Goal: Information Seeking & Learning: Learn about a topic

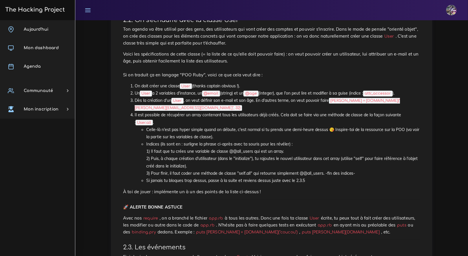
scroll to position [324, 0]
click at [208, 131] on li "Celle-là n'est pas hyper simple quand on débute, c'est normal si tu prends une …" at bounding box center [283, 133] width 274 height 14
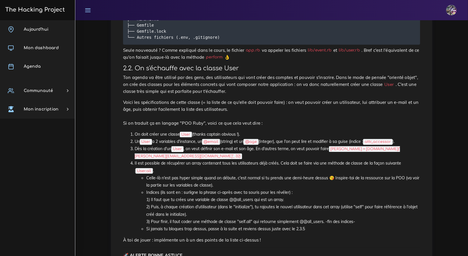
scroll to position [276, 0]
drag, startPoint x: 146, startPoint y: 194, endPoint x: 292, endPoint y: 196, distance: 145.7
click at [292, 196] on li "Indices (ils sont en : surligne la phrase ci-après avec ta souris pour les révé…" at bounding box center [283, 207] width 274 height 36
click at [315, 237] on p "À toi de jouer : implémente un à un des points de la liste ci-dessus !" at bounding box center [271, 240] width 297 height 7
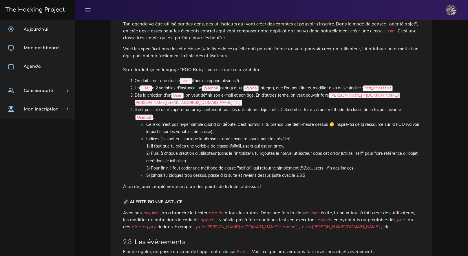
scroll to position [329, 0]
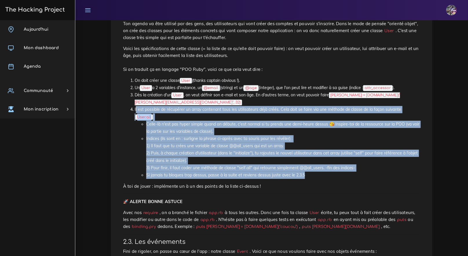
drag, startPoint x: 130, startPoint y: 103, endPoint x: 314, endPoint y: 168, distance: 195.3
click at [314, 168] on ol "On doit créer une classe User (thanks captain obvious !). Un User a 2 variables…" at bounding box center [271, 128] width 297 height 102
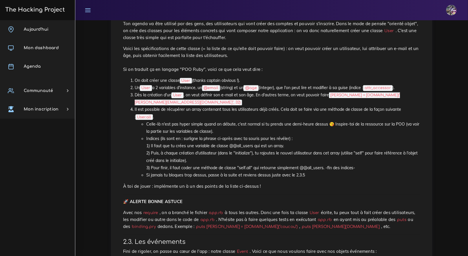
click at [176, 136] on li "Indices (ils sont en : surligne la phrase ci-après avec ta souris pour les révé…" at bounding box center [283, 154] width 274 height 36
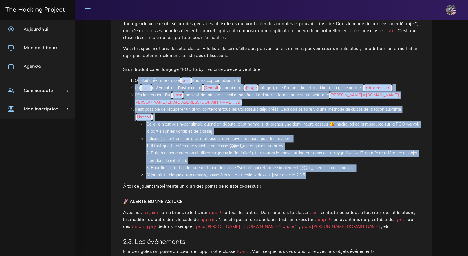
drag, startPoint x: 130, startPoint y: 81, endPoint x: 305, endPoint y: 173, distance: 197.1
copy div "On doit créer une classe User (thanks captain obvious !). Un User a 2 variables…"
click at [138, 133] on ul "Celle-là n'est pas hyper simple quand on débute, c'est normal si tu prends une …" at bounding box center [277, 150] width 285 height 58
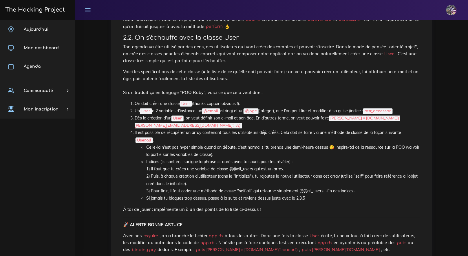
scroll to position [270, 0]
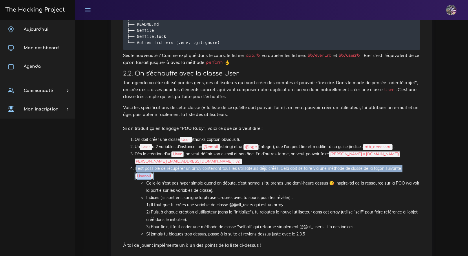
drag, startPoint x: 128, startPoint y: 165, endPoint x: 160, endPoint y: 169, distance: 32.9
click at [160, 169] on ol "On doit créer une classe User (thanks captain obvious !). Un User a 2 variables…" at bounding box center [271, 187] width 297 height 102
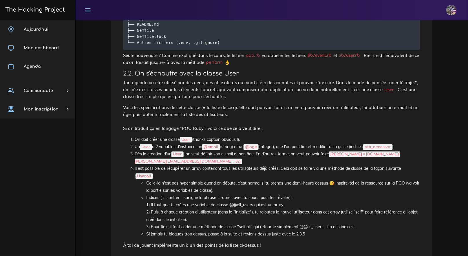
click at [160, 168] on li "Il est possible de récupérer un array contenant tous les utilisateurs déjà créé…" at bounding box center [277, 201] width 285 height 73
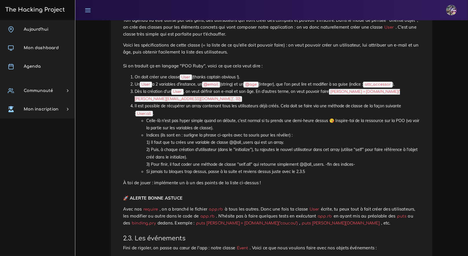
scroll to position [327, 0]
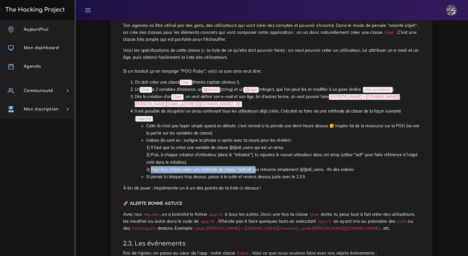
drag, startPoint x: 150, startPoint y: 162, endPoint x: 253, endPoint y: 164, distance: 102.8
click at [253, 164] on li "Indices (ils sont en : surligne la phrase ci-après avec ta souris pour les révé…" at bounding box center [283, 155] width 274 height 36
drag, startPoint x: 147, startPoint y: 165, endPoint x: 213, endPoint y: 164, distance: 65.4
click at [212, 164] on li "Indices (ils sont en : surligne la phrase ci-après avec ta souris pour les révé…" at bounding box center [283, 155] width 274 height 36
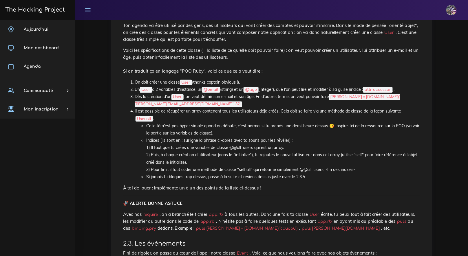
click at [226, 164] on li "Indices (ils sont en : surligne la phrase ci-après avec ta souris pour les révé…" at bounding box center [283, 155] width 274 height 36
drag, startPoint x: 147, startPoint y: 140, endPoint x: 287, endPoint y: 144, distance: 139.9
click at [287, 144] on li "Indices (ils sont en : surligne la phrase ci-après avec ta souris pour les révé…" at bounding box center [283, 155] width 274 height 36
click at [206, 159] on li "Indices (ils sont en : surligne la phrase ci-après avec ta souris pour les révé…" at bounding box center [283, 155] width 274 height 36
click at [210, 151] on li "Indices (ils sont en : surligne la phrase ci-après avec ta souris pour les révé…" at bounding box center [283, 155] width 274 height 36
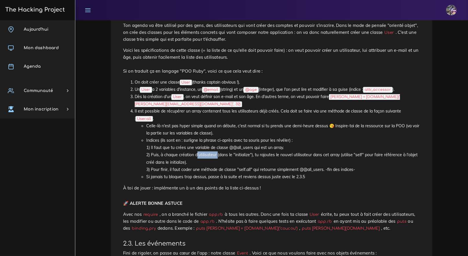
click at [210, 151] on li "Indices (ils sont en : surligne la phrase ci-après avec ta souris pour les révé…" at bounding box center [283, 155] width 274 height 36
click at [204, 154] on li "Indices (ils sont en : surligne la phrase ci-après avec ta souris pour les révé…" at bounding box center [283, 155] width 274 height 36
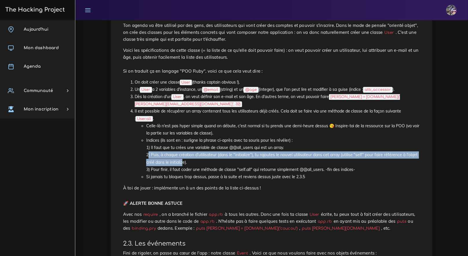
drag, startPoint x: 143, startPoint y: 151, endPoint x: 181, endPoint y: 153, distance: 38.0
click at [181, 153] on ul "Celle-là n'est pas hyper simple quand on débute, c'est normal si tu prends une …" at bounding box center [277, 152] width 285 height 58
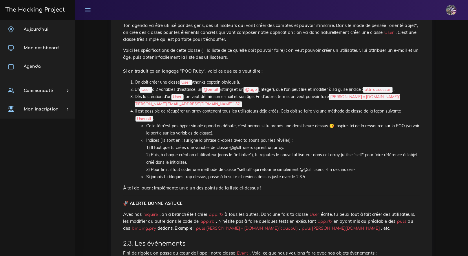
click at [184, 154] on li "Indices (ils sont en : surligne la phrase ci-après avec ta souris pour les révé…" at bounding box center [283, 155] width 274 height 36
drag, startPoint x: 145, startPoint y: 149, endPoint x: 196, endPoint y: 158, distance: 51.8
click at [196, 158] on ul "Celle-là n'est pas hyper simple quand on débute, c'est normal si tu prends une …" at bounding box center [277, 152] width 285 height 58
click at [196, 157] on li "Indices (ils sont en : surligne la phrase ci-après avec ta souris pour les révé…" at bounding box center [283, 155] width 274 height 36
drag, startPoint x: 148, startPoint y: 149, endPoint x: 182, endPoint y: 157, distance: 35.3
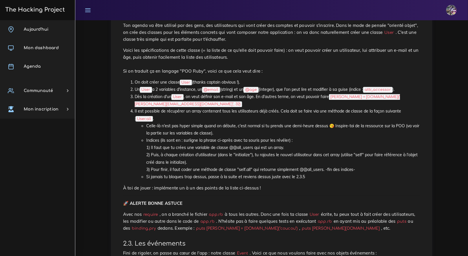
click at [182, 157] on li "Indices (ils sont en : surligne la phrase ci-après avec ta souris pour les révé…" at bounding box center [283, 155] width 274 height 36
drag, startPoint x: 190, startPoint y: 155, endPoint x: 148, endPoint y: 153, distance: 42.1
click at [148, 153] on li "Indices (ils sont en : surligne la phrase ci-après avec ta souris pour les révé…" at bounding box center [283, 155] width 274 height 36
drag, startPoint x: 175, startPoint y: 154, endPoint x: 178, endPoint y: 154, distance: 3.5
click at [174, 154] on li "Indices (ils sont en : surligne la phrase ci-après avec ta souris pour les révé…" at bounding box center [283, 155] width 274 height 36
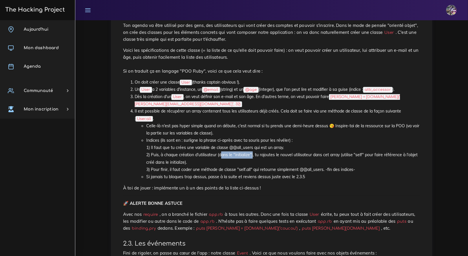
drag, startPoint x: 220, startPoint y: 149, endPoint x: 252, endPoint y: 150, distance: 32.5
click at [252, 150] on li "Indices (ils sont en : surligne la phrase ci-après avec ta souris pour les révé…" at bounding box center [283, 155] width 274 height 36
click at [253, 151] on li "Indices (ils sont en : surligne la phrase ci-après avec ta souris pour les révé…" at bounding box center [283, 155] width 274 height 36
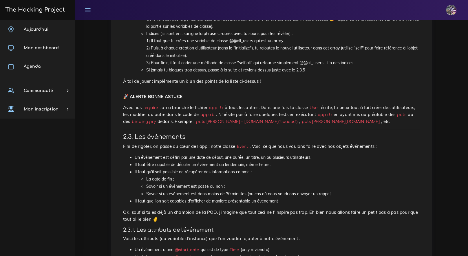
scroll to position [428, 0]
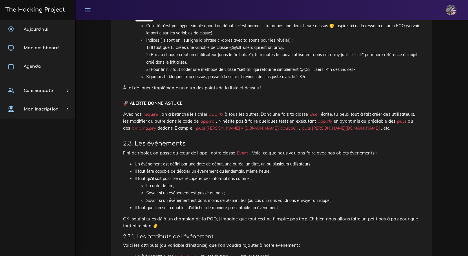
click at [223, 140] on h3 "2.3. Les événements" at bounding box center [271, 143] width 297 height 7
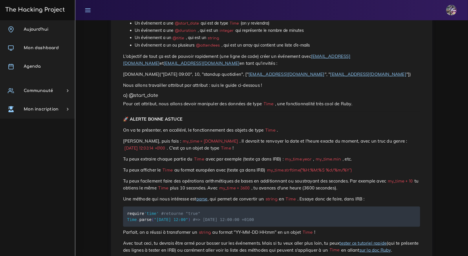
scroll to position [660, 0]
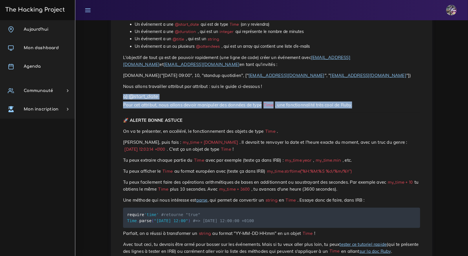
drag, startPoint x: 123, startPoint y: 89, endPoint x: 357, endPoint y: 103, distance: 234.4
copy div "a) @start_date Pour cet attribut, nous allons devoir manipuler des données de t…"
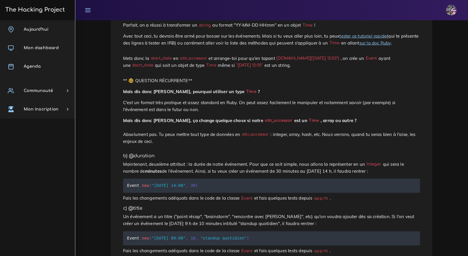
scroll to position [869, 0]
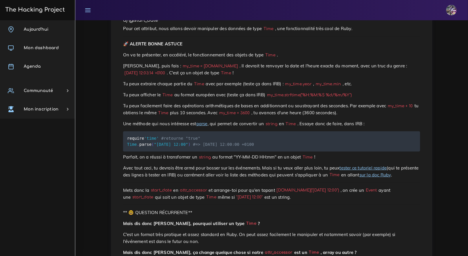
scroll to position [729, 0]
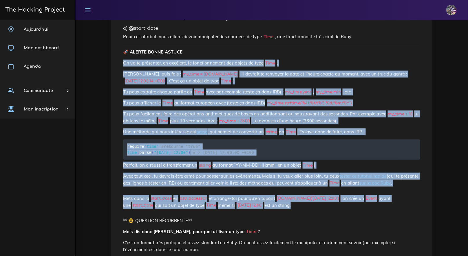
drag, startPoint x: 120, startPoint y: 57, endPoint x: 294, endPoint y: 217, distance: 236.1
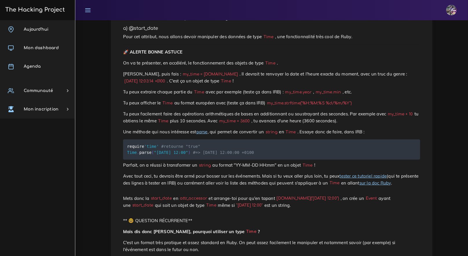
click at [218, 89] on p "Tu peux extraire chaque partie du Time avec par exemple (teste ça dans IRB) : m…" at bounding box center [271, 92] width 297 height 7
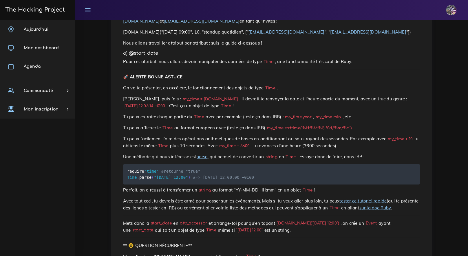
scroll to position [691, 0]
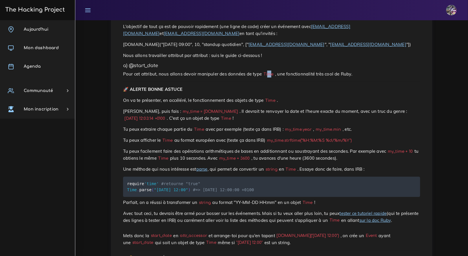
drag, startPoint x: 269, startPoint y: 70, endPoint x: 272, endPoint y: 70, distance: 3.5
click at [272, 71] on code "Time" at bounding box center [268, 74] width 13 height 6
click at [273, 71] on code "Time" at bounding box center [268, 74] width 13 height 6
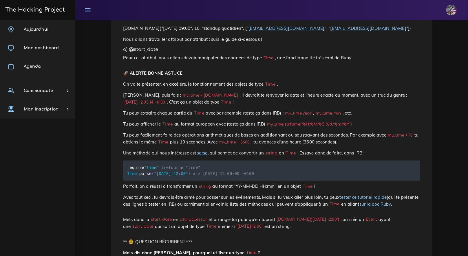
scroll to position [702, 0]
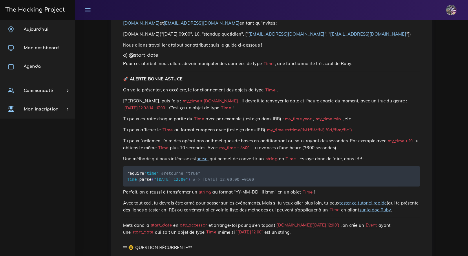
click at [125, 62] on p "Pour cet attribut, nous allons devoir manipuler des données de type Time , une …" at bounding box center [271, 63] width 297 height 7
drag, startPoint x: 124, startPoint y: 61, endPoint x: 343, endPoint y: 239, distance: 282.4
drag, startPoint x: 351, startPoint y: 138, endPoint x: 350, endPoint y: 132, distance: 5.5
click at [351, 138] on p "Tu peux facilement faire des opérations arithmétiques de bases en additionnant …" at bounding box center [271, 145] width 297 height 14
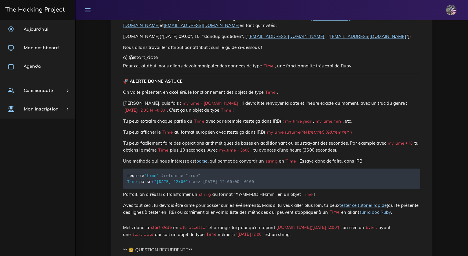
scroll to position [699, 0]
drag, startPoint x: 121, startPoint y: 67, endPoint x: 186, endPoint y: 69, distance: 65.2
drag, startPoint x: 187, startPoint y: 69, endPoint x: 192, endPoint y: 68, distance: 5.6
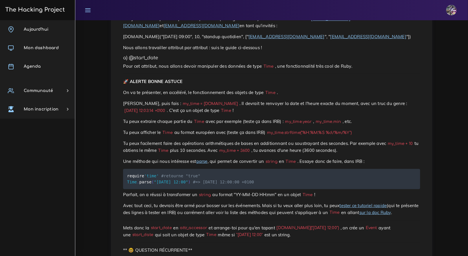
drag, startPoint x: 200, startPoint y: 66, endPoint x: 250, endPoint y: 76, distance: 50.5
click at [209, 66] on p "Pour cet attribut, nous allons devoir manipuler des données de type Time , une …" at bounding box center [271, 66] width 297 height 7
drag, startPoint x: 238, startPoint y: 200, endPoint x: 270, endPoint y: 200, distance: 32.1
click at [270, 198] on p "Parfait, on a réussi à transformer un string au format "YY-MM-DD HH:mm" en un o…" at bounding box center [271, 194] width 297 height 7
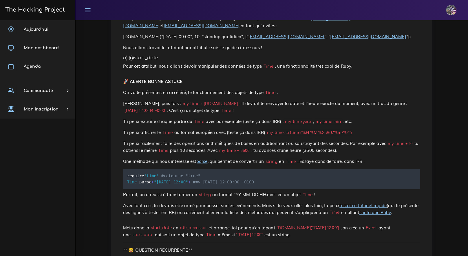
click at [240, 198] on p "Parfait, on a réussi à transformer un string au format "YY-MM-DD HH:mm" en un o…" at bounding box center [271, 194] width 297 height 7
drag, startPoint x: 241, startPoint y: 201, endPoint x: 250, endPoint y: 202, distance: 9.6
click at [249, 198] on p "Parfait, on a réussi à transformer un string au format "YY-MM-DD HH:mm" en un o…" at bounding box center [271, 194] width 297 height 7
click at [260, 198] on p "Parfait, on a réussi à transformer un string au format "YY-MM-DD HH:mm" en un o…" at bounding box center [271, 194] width 297 height 7
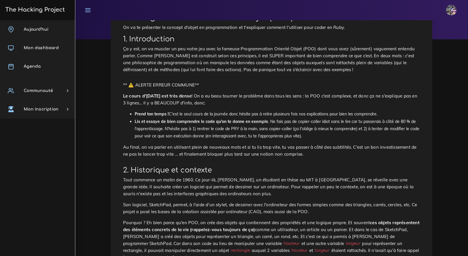
drag, startPoint x: 229, startPoint y: 166, endPoint x: 239, endPoint y: 166, distance: 9.6
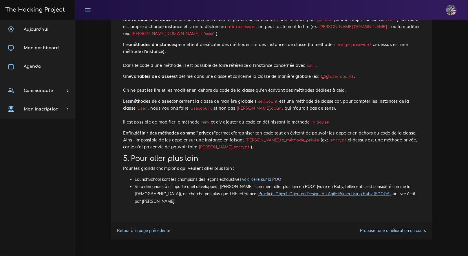
scroll to position [3891, 0]
drag, startPoint x: 128, startPoint y: 61, endPoint x: 193, endPoint y: 224, distance: 175.8
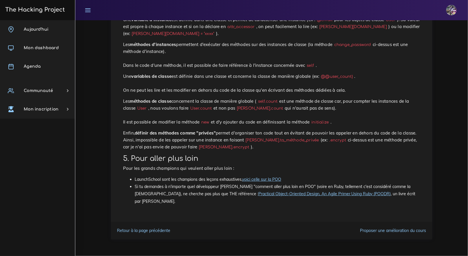
copy code "class User attr_accessor :email , :encrypted_password @ @user_count = 0 def ini…"
drag, startPoint x: 136, startPoint y: 53, endPoint x: 155, endPoint y: 170, distance: 118.8
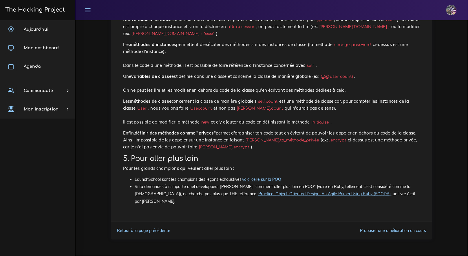
copy code "class User attr_accessor :email , :encrypted_password @ @user_count = 0 def ini…"
drag, startPoint x: 146, startPoint y: 84, endPoint x: 339, endPoint y: 92, distance: 193.9
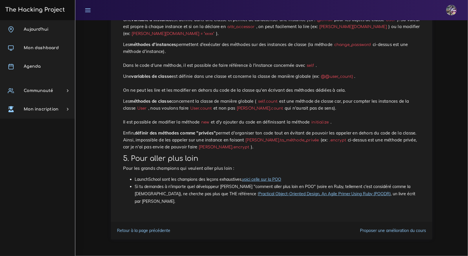
drag, startPoint x: 129, startPoint y: 65, endPoint x: 201, endPoint y: 229, distance: 179.2
copy code "lass User attr_accessor :email , :encrypted_password @ @user_count = 0 def init…"
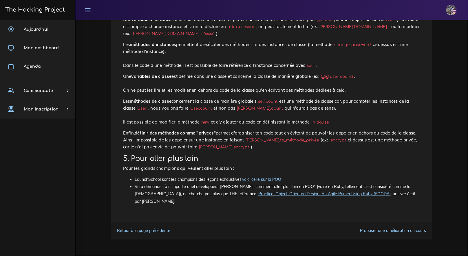
drag, startPoint x: 127, startPoint y: 68, endPoint x: 165, endPoint y: 235, distance: 171.0
copy code "class User attr_accessor :email , :encrypted_password @ @user_count = 0 def ini…"
drag, startPoint x: 204, startPoint y: 117, endPoint x: 202, endPoint y: 120, distance: 3.3
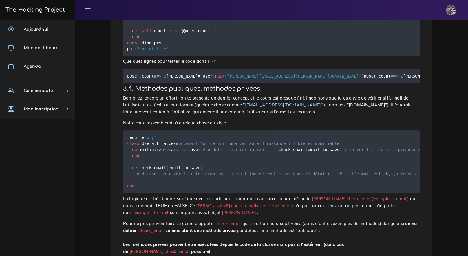
scroll to position [2574, 0]
drag, startPoint x: 127, startPoint y: 84, endPoint x: 158, endPoint y: 136, distance: 60.7
copy code "require "pry" class User attr_accessor :email def initialize ( email_to_save ) …"
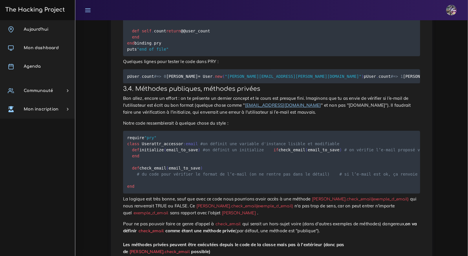
drag, startPoint x: 188, startPoint y: 138, endPoint x: 132, endPoint y: 110, distance: 62.9
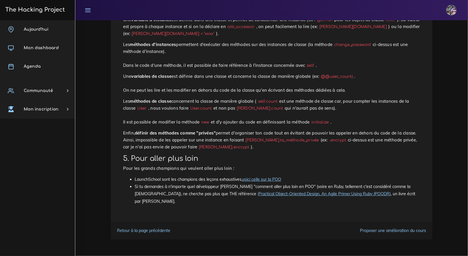
scroll to position [3910, 0]
drag, startPoint x: 132, startPoint y: 57, endPoint x: 188, endPoint y: 65, distance: 57.0
drag, startPoint x: 132, startPoint y: 59, endPoint x: 163, endPoint y: 62, distance: 31.1
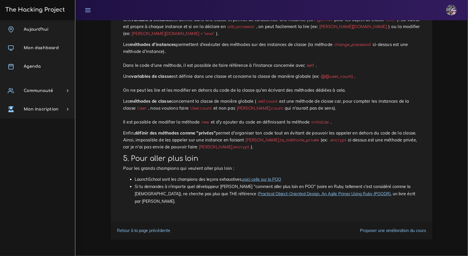
drag, startPoint x: 132, startPoint y: 58, endPoint x: 184, endPoint y: 59, distance: 52.4
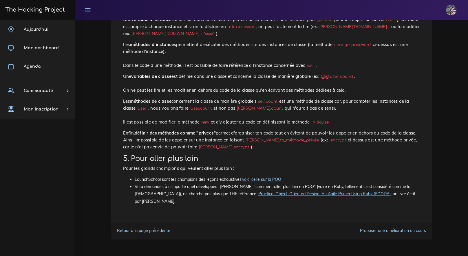
scroll to position [3897, 0]
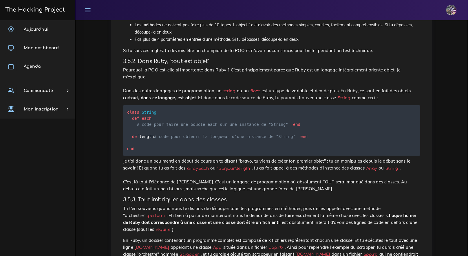
scroll to position [3028, 0]
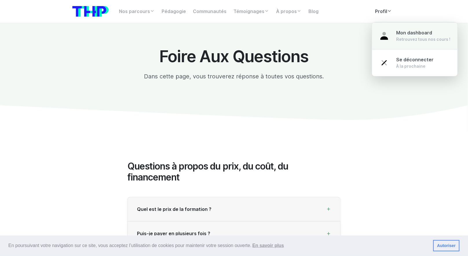
click at [401, 35] on div "Mon dashboard Retrouvez tous nos cours !" at bounding box center [423, 36] width 54 height 13
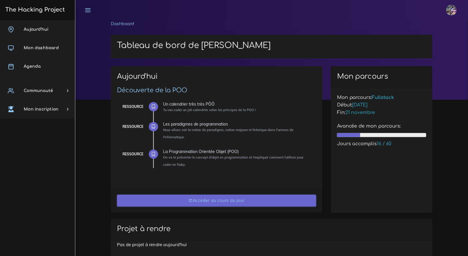
click at [201, 202] on link "Accéder au cours du jour" at bounding box center [216, 201] width 199 height 12
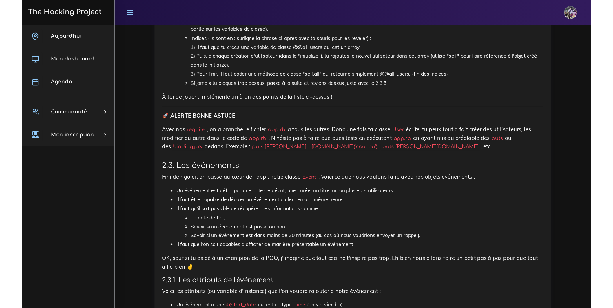
scroll to position [536, 0]
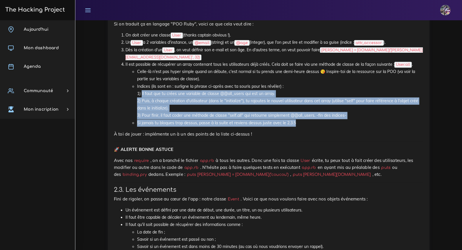
drag, startPoint x: 138, startPoint y: 88, endPoint x: 293, endPoint y: 115, distance: 156.9
click at [296, 119] on ul "Celle-là n'est pas hyper simple quand on débute, c'est normal si tu prends une …" at bounding box center [274, 97] width 298 height 58
click at [200, 98] on li "Indices (ils sont en : surligne la phrase ci-après avec ta souris pour les révé…" at bounding box center [280, 101] width 286 height 36
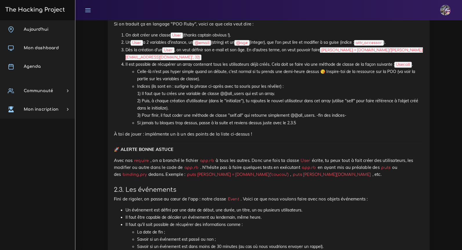
click at [136, 80] on ul "Celle-là n'est pas hyper simple quand on débute, c'est normal si tu prends une …" at bounding box center [274, 97] width 298 height 58
click at [137, 80] on ul "Celle-là n'est pas hyper simple quand on débute, c'est normal si tu prends une …" at bounding box center [274, 97] width 298 height 58
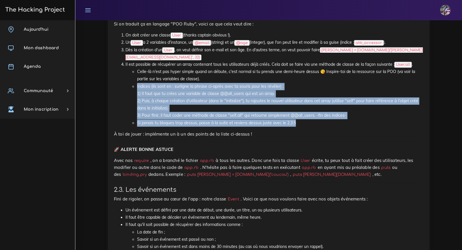
drag, startPoint x: 137, startPoint y: 80, endPoint x: 296, endPoint y: 117, distance: 163.1
click at [296, 117] on ul "Celle-là n'est pas hyper simple quand on débute, c'est normal si tu prends une …" at bounding box center [274, 97] width 298 height 58
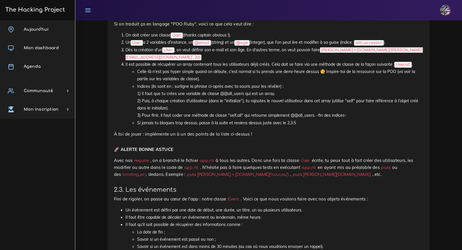
click at [164, 76] on li "Celle-là n'est pas hyper simple quand on débute, c'est normal si tu prends une …" at bounding box center [280, 75] width 286 height 14
click at [125, 61] on li "Il est possible de récupérer un array contenant tous les utilisateurs déjà créé…" at bounding box center [274, 94] width 298 height 66
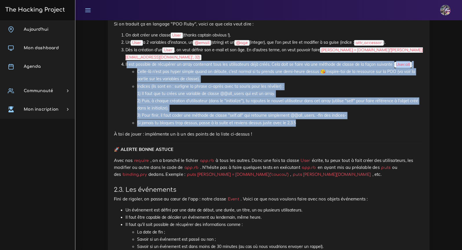
drag, startPoint x: 121, startPoint y: 59, endPoint x: 298, endPoint y: 119, distance: 187.4
click at [298, 119] on li "Il est possible de récupérer un array contenant tous les utilisateurs déjà créé…" at bounding box center [274, 94] width 298 height 66
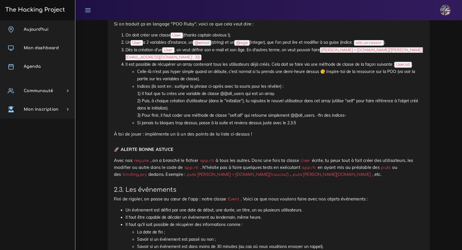
drag, startPoint x: 138, startPoint y: 76, endPoint x: 135, endPoint y: 77, distance: 3.0
click at [137, 76] on li "Celle-là n'est pas hyper simple quand on débute, c'est normal si tu prends une …" at bounding box center [280, 75] width 286 height 14
click at [125, 61] on li "Il est possible de récupérer un array contenant tous les utilisateurs déjà créé…" at bounding box center [274, 94] width 298 height 66
drag, startPoint x: 122, startPoint y: 58, endPoint x: 128, endPoint y: 63, distance: 7.8
click at [128, 63] on li "Il est possible de récupérer un array contenant tous les utilisateurs déjà créé…" at bounding box center [274, 94] width 298 height 66
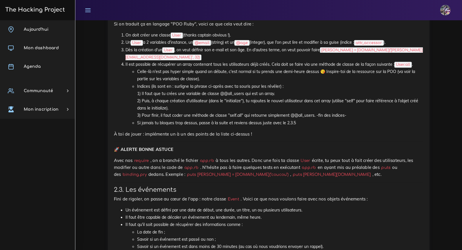
click at [137, 83] on li "Indices (ils sont en : surligne la phrase ci-après avec ta souris pour les révé…" at bounding box center [280, 101] width 286 height 36
drag, startPoint x: 134, startPoint y: 82, endPoint x: 135, endPoint y: 85, distance: 3.4
click at [135, 85] on ul "Celle-là n'est pas hyper simple quand on débute, c'est normal si tu prends une …" at bounding box center [274, 97] width 298 height 58
click at [136, 86] on ul "Celle-là n'est pas hyper simple quand on débute, c'est normal si tu prends une …" at bounding box center [274, 97] width 298 height 58
click at [137, 87] on ul "Celle-là n'est pas hyper simple quand on débute, c'est normal si tu prends une …" at bounding box center [274, 97] width 298 height 58
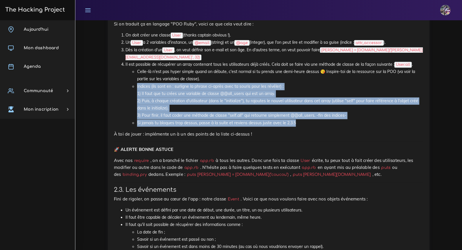
drag, startPoint x: 136, startPoint y: 80, endPoint x: 299, endPoint y: 117, distance: 166.8
click at [301, 117] on ul "Celle-là n'est pas hyper simple quand on débute, c'est normal si tu prends une …" at bounding box center [274, 97] width 298 height 58
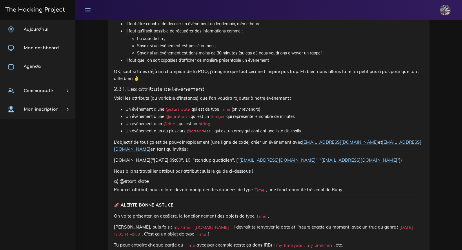
scroll to position [763, 0]
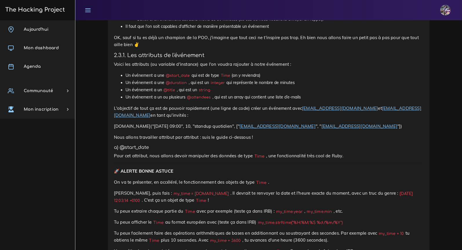
click at [191, 145] on h5 "a) @start_date" at bounding box center [268, 148] width 309 height 6
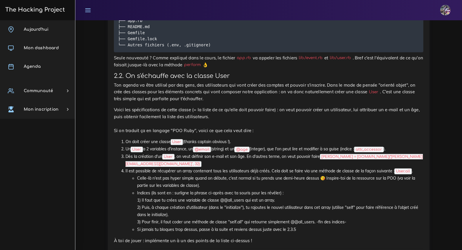
scroll to position [429, 0]
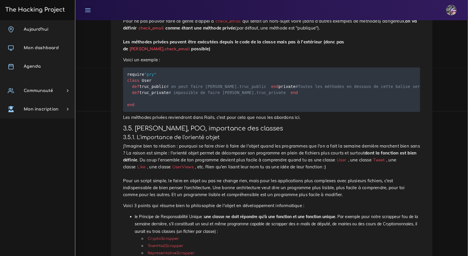
scroll to position [2777, 0]
click at [450, 15] on img at bounding box center [451, 10] width 10 height 10
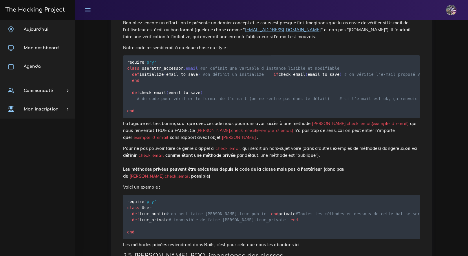
scroll to position [2649, 0]
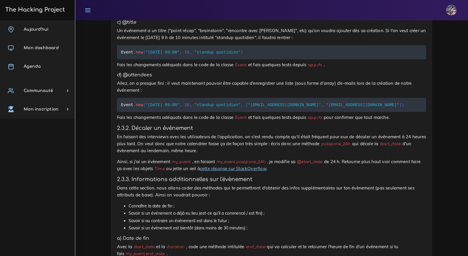
scroll to position [1241, 0]
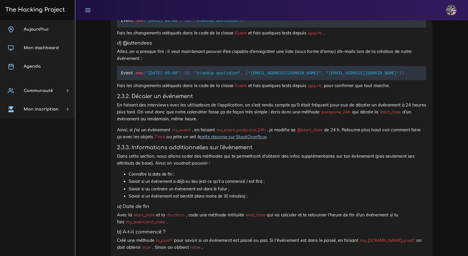
drag, startPoint x: 119, startPoint y: 100, endPoint x: 236, endPoint y: 111, distance: 117.9
click at [236, 111] on p "En faisant des interviews avec les utilisateurs de l'application, on s'est rend…" at bounding box center [271, 112] width 309 height 21
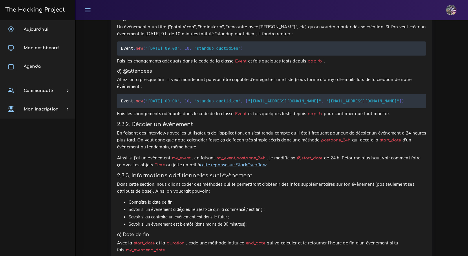
scroll to position [1212, 0]
click at [116, 58] on div "Un calendrier très très PÔÔ Tu vas coder un joli calendrier selon les principes…" at bounding box center [271, 101] width 321 height 2172
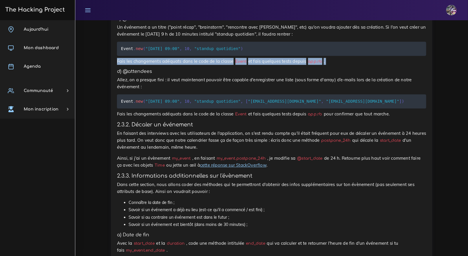
drag, startPoint x: 116, startPoint y: 57, endPoint x: 297, endPoint y: 63, distance: 180.8
click at [297, 63] on div "Un calendrier très très PÔÔ Tu vas coder un joli calendrier selon les principes…" at bounding box center [271, 101] width 321 height 2172
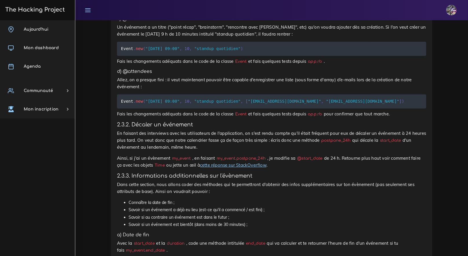
click at [297, 69] on h5 "d) @attendees" at bounding box center [271, 72] width 309 height 6
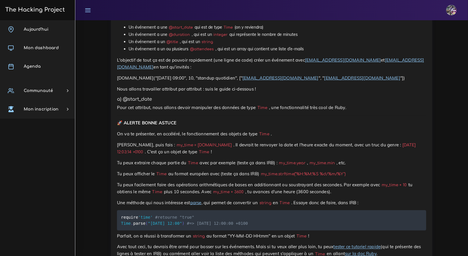
scroll to position [756, 0]
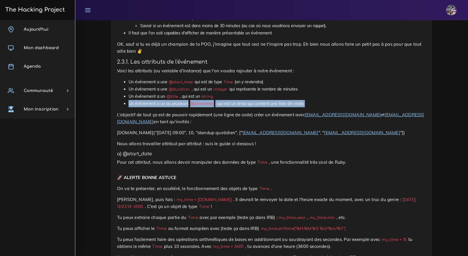
drag, startPoint x: 126, startPoint y: 100, endPoint x: 299, endPoint y: 102, distance: 172.9
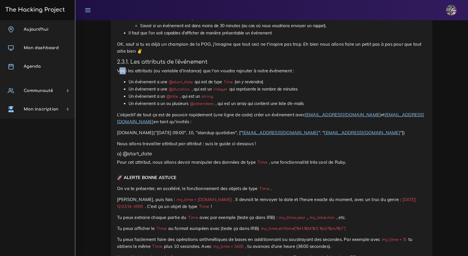
drag, startPoint x: 120, startPoint y: 64, endPoint x: 125, endPoint y: 65, distance: 4.8
click at [125, 67] on p "Voici les attributs (ou variable d'instance) que l'on voudra rajouter à notre é…" at bounding box center [271, 70] width 309 height 7
click at [122, 67] on p "Voici les attributs (ou variable d'instance) que l'on voudra rajouter à notre é…" at bounding box center [271, 70] width 309 height 7
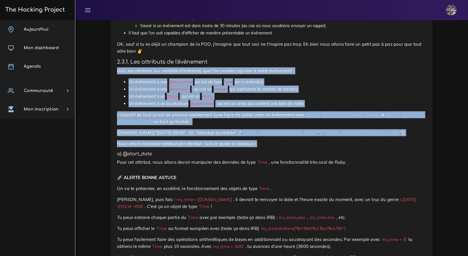
drag, startPoint x: 128, startPoint y: 63, endPoint x: 233, endPoint y: 139, distance: 129.4
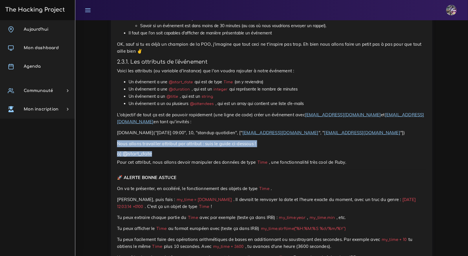
drag, startPoint x: 116, startPoint y: 130, endPoint x: 156, endPoint y: 143, distance: 41.3
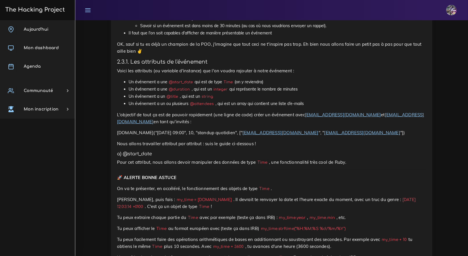
drag, startPoint x: 156, startPoint y: 144, endPoint x: 151, endPoint y: 142, distance: 5.1
click at [156, 151] on h5 "a) @start_date" at bounding box center [271, 154] width 309 height 6
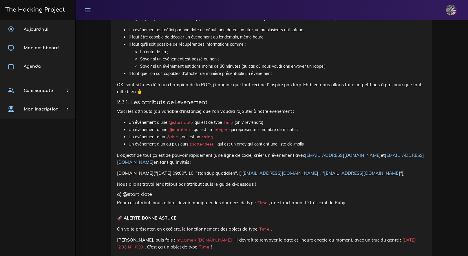
scroll to position [716, 0]
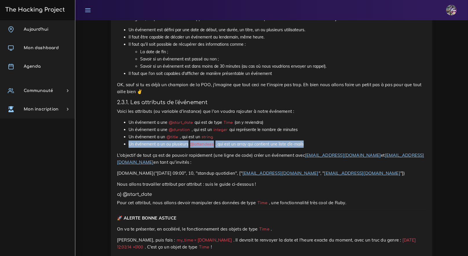
drag, startPoint x: 125, startPoint y: 138, endPoint x: 306, endPoint y: 141, distance: 180.4
click at [306, 141] on li "Un événement a un ou plusieurs @attendees , qui est un array qui contient une l…" at bounding box center [278, 144] width 298 height 7
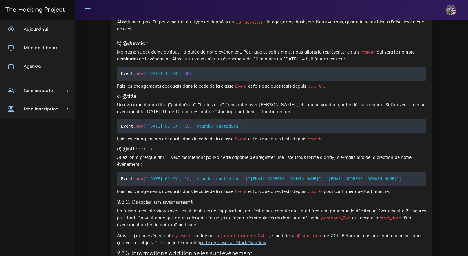
scroll to position [1163, 0]
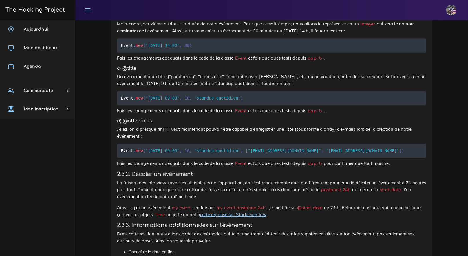
click at [164, 138] on div "Un calendrier très très PÔÔ Tu vas coder un joli calendrier selon les principes…" at bounding box center [271, 149] width 309 height 2156
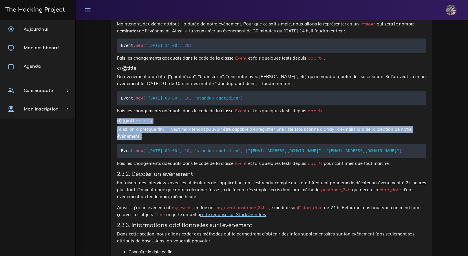
drag, startPoint x: 118, startPoint y: 116, endPoint x: 152, endPoint y: 130, distance: 37.0
click at [152, 130] on div "Un calendrier très très PÔÔ Tu vas coder un joli calendrier selon les principes…" at bounding box center [271, 149] width 309 height 2156
click at [176, 118] on h5 "d) @attendees" at bounding box center [271, 121] width 309 height 6
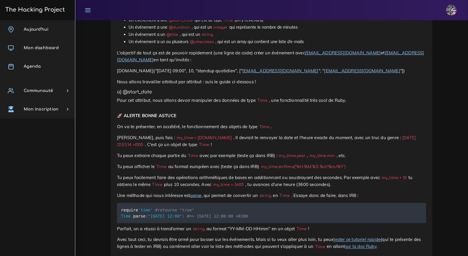
scroll to position [767, 0]
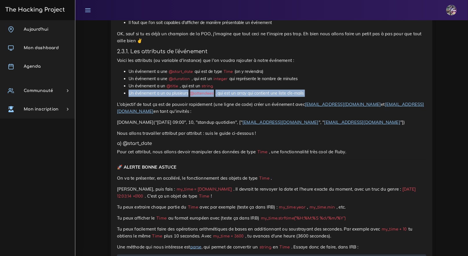
drag, startPoint x: 126, startPoint y: 90, endPoint x: 178, endPoint y: 95, distance: 52.3
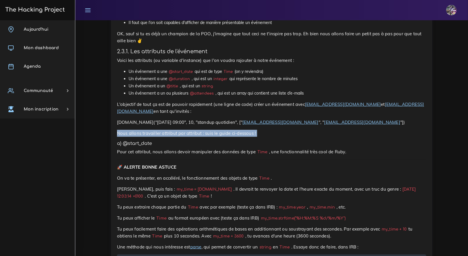
drag, startPoint x: 118, startPoint y: 120, endPoint x: 173, endPoint y: 105, distance: 57.8
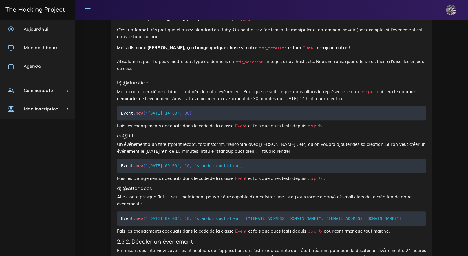
scroll to position [1134, 0]
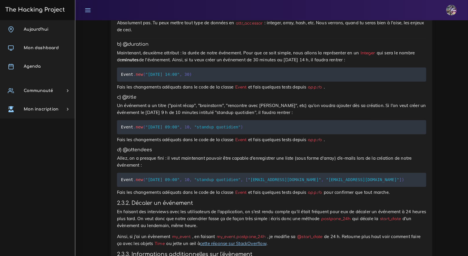
click at [117, 153] on div "Un calendrier très très PÔÔ Tu vas coder un joli calendrier selon les principes…" at bounding box center [271, 180] width 321 height 2172
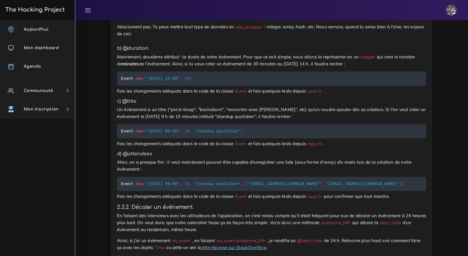
scroll to position [1130, 0]
click at [153, 177] on pre "Event . new ( "2019-01-13 09:00" , 10 , "standup quotidien" , [ "truc@machin.co…" at bounding box center [271, 184] width 309 height 14
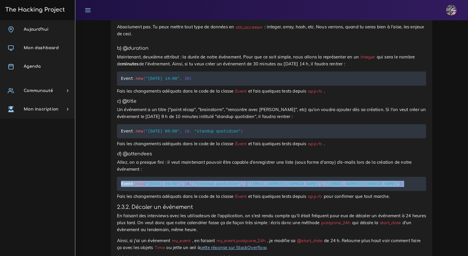
drag, startPoint x: 120, startPoint y: 179, endPoint x: 201, endPoint y: 183, distance: 80.6
click at [201, 183] on pre "Event . new ( "2019-01-13 09:00" , 10 , "standup quotidien" , [ "truc@machin.co…" at bounding box center [271, 184] width 309 height 14
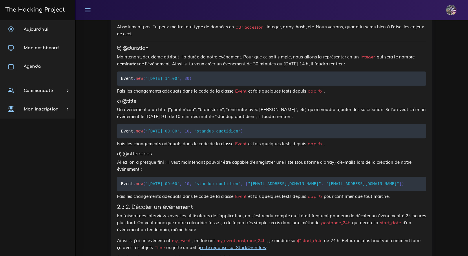
click at [200, 183] on pre "Event . new ( "2019-01-13 09:00" , 10 , "standup quotidien" , [ "truc@machin.co…" at bounding box center [271, 184] width 309 height 14
drag, startPoint x: 259, startPoint y: 179, endPoint x: 255, endPoint y: 178, distance: 3.5
click at [255, 181] on code "Event . new ( "2019-01-13 09:00" , 10 , "standup quotidien" , [ "truc@machin.co…" at bounding box center [263, 184] width 285 height 6
click at [248, 182] on span "[" at bounding box center [247, 184] width 2 height 5
drag, startPoint x: 255, startPoint y: 178, endPoint x: 347, endPoint y: 179, distance: 91.8
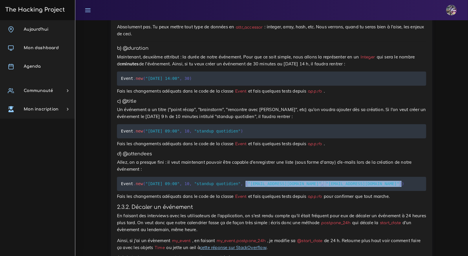
click at [348, 181] on code "Event . new ( "2019-01-13 09:00" , 10 , "standup quotidien" , [ "truc@machin.co…" at bounding box center [263, 184] width 285 height 6
copy code "[ "truc@machin.com" , "bidule@chose.fr" ]"
click at [233, 162] on p "Allez, on a presque fini : il veut maintenant pouvoir être capable d'enregistre…" at bounding box center [271, 166] width 309 height 14
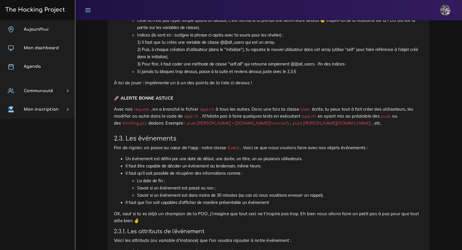
scroll to position [587, 0]
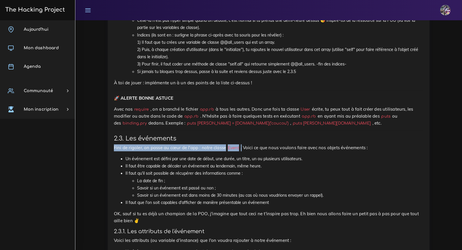
drag, startPoint x: 116, startPoint y: 145, endPoint x: 243, endPoint y: 143, distance: 127.4
click at [243, 144] on p "Fini de rigoler, on passe au cœur de l'app : notre classe Event . Voici ce que …" at bounding box center [268, 147] width 309 height 7
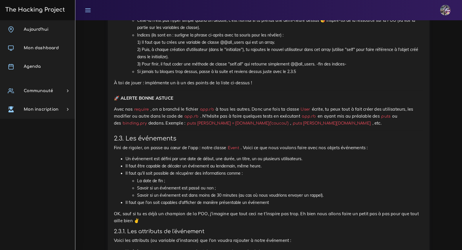
click at [246, 163] on li "Il faut être capable de décaler un événement au lendemain, même heure." at bounding box center [274, 165] width 298 height 7
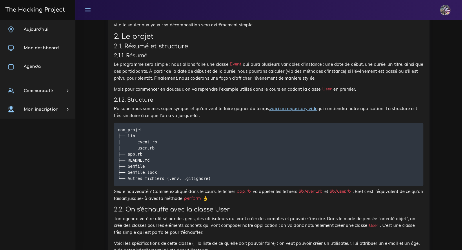
scroll to position [305, 0]
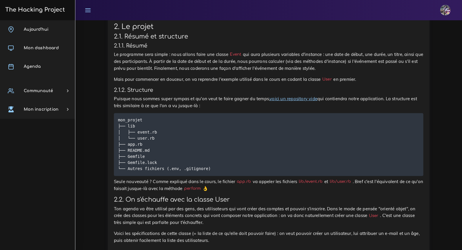
click at [282, 98] on link "voici un repository vide" at bounding box center [293, 99] width 48 height 6
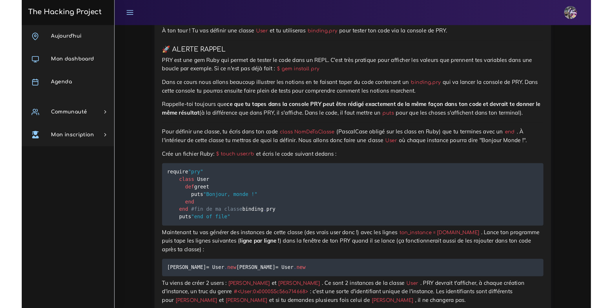
scroll to position [3952, 0]
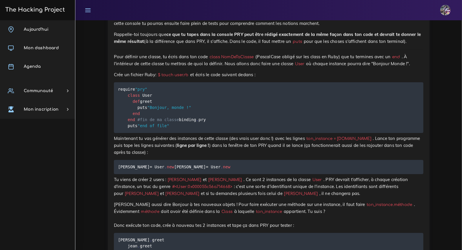
click at [186, 133] on pre "require "pry" class User def greet puts "Bonjour, monde !" end end #fin de ma c…" at bounding box center [268, 107] width 309 height 51
drag, startPoint x: 184, startPoint y: 177, endPoint x: 127, endPoint y: 177, distance: 56.8
click at [127, 133] on pre "require "pry" class User def greet puts "Bonjour, monde !" end end #fin de ma c…" at bounding box center [268, 107] width 309 height 51
copy code "puts "end of file""
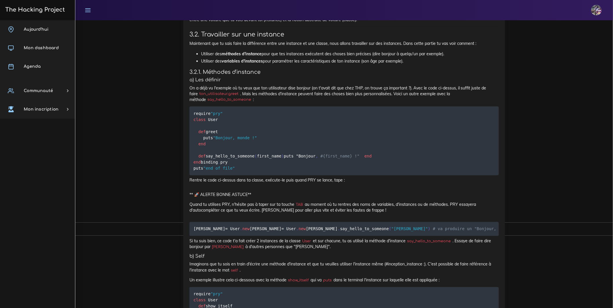
scroll to position [3964, 0]
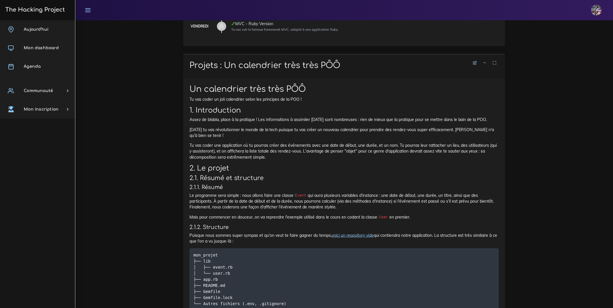
scroll to position [0, 0]
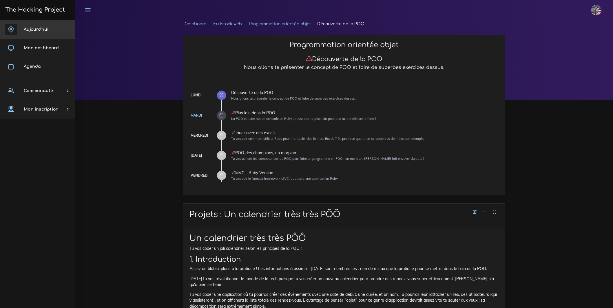
click at [15, 31] on icon at bounding box center [11, 30] width 12 height 12
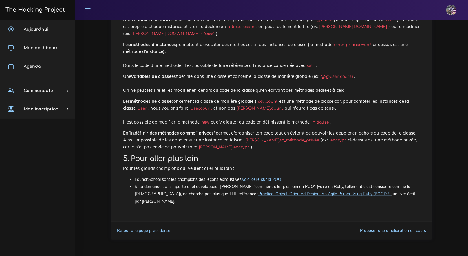
scroll to position [4142, 0]
click at [47, 30] on span "Aujourd'hui" at bounding box center [36, 29] width 25 height 4
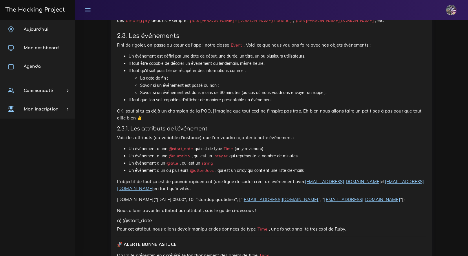
scroll to position [690, 0]
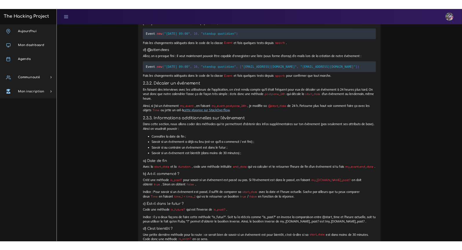
scroll to position [1150, 0]
